Goal: Check status: Check status

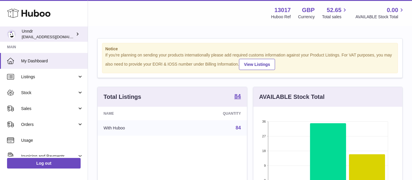
scroll to position [91, 149]
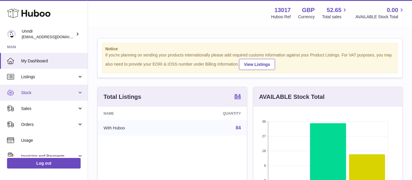
click at [54, 94] on span "Stock" at bounding box center [49, 93] width 56 height 6
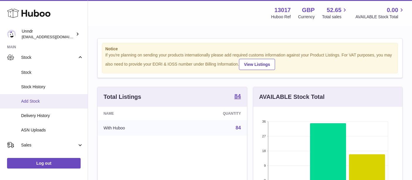
scroll to position [36, 0]
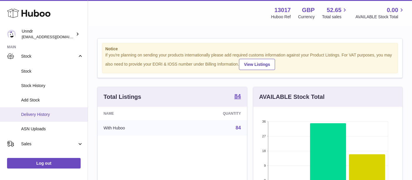
click at [61, 114] on span "Delivery History" at bounding box center [52, 115] width 62 height 6
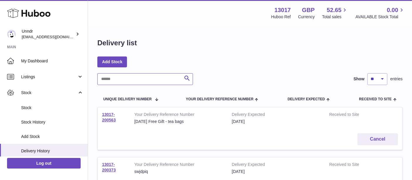
click at [148, 79] on input "text" at bounding box center [145, 79] width 96 height 12
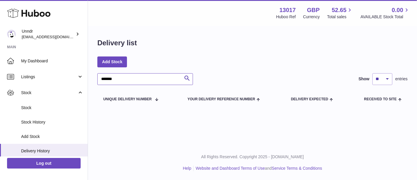
click at [108, 79] on input "*******" at bounding box center [145, 79] width 96 height 12
type input "******"
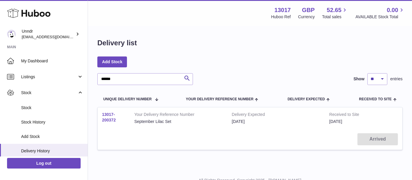
click at [109, 114] on link "13017-200372" at bounding box center [109, 117] width 14 height 10
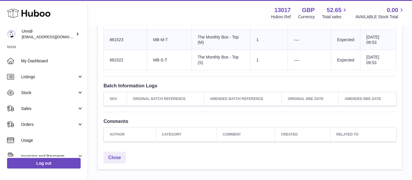
scroll to position [482, 0]
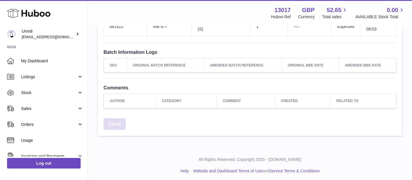
click at [116, 121] on link "Close" at bounding box center [115, 124] width 22 height 12
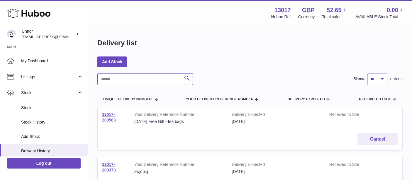
click at [116, 78] on input "text" at bounding box center [145, 79] width 96 height 12
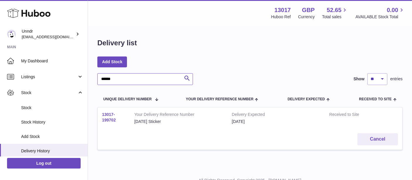
type input "******"
click at [109, 117] on link "13017-199702" at bounding box center [109, 117] width 14 height 10
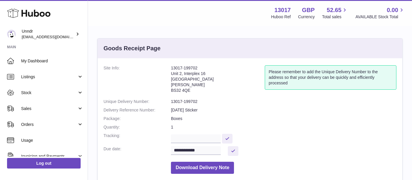
drag, startPoint x: 337, startPoint y: 170, endPoint x: 389, endPoint y: 118, distance: 73.3
click at [389, 118] on dd "Boxes" at bounding box center [284, 119] width 226 height 6
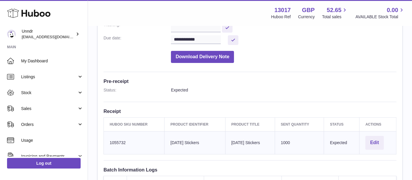
scroll to position [112, 0]
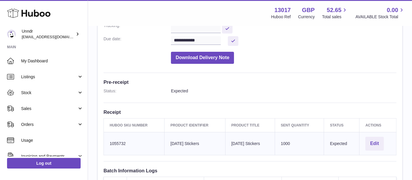
scroll to position [111, 0]
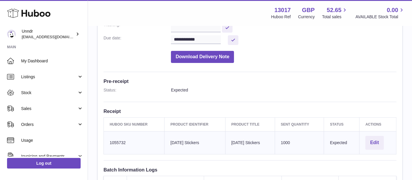
click at [291, 86] on div "**********" at bounding box center [250, 89] width 305 height 285
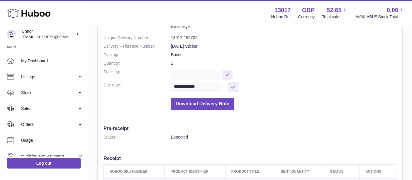
scroll to position [0, 0]
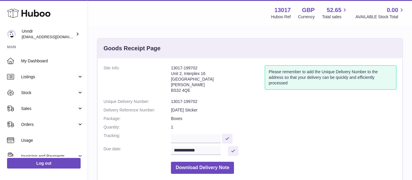
drag, startPoint x: 290, startPoint y: 73, endPoint x: 204, endPoint y: 43, distance: 90.7
click at [204, 43] on div "Goods Receipt Page" at bounding box center [250, 48] width 305 height 20
